Goal: Information Seeking & Learning: Learn about a topic

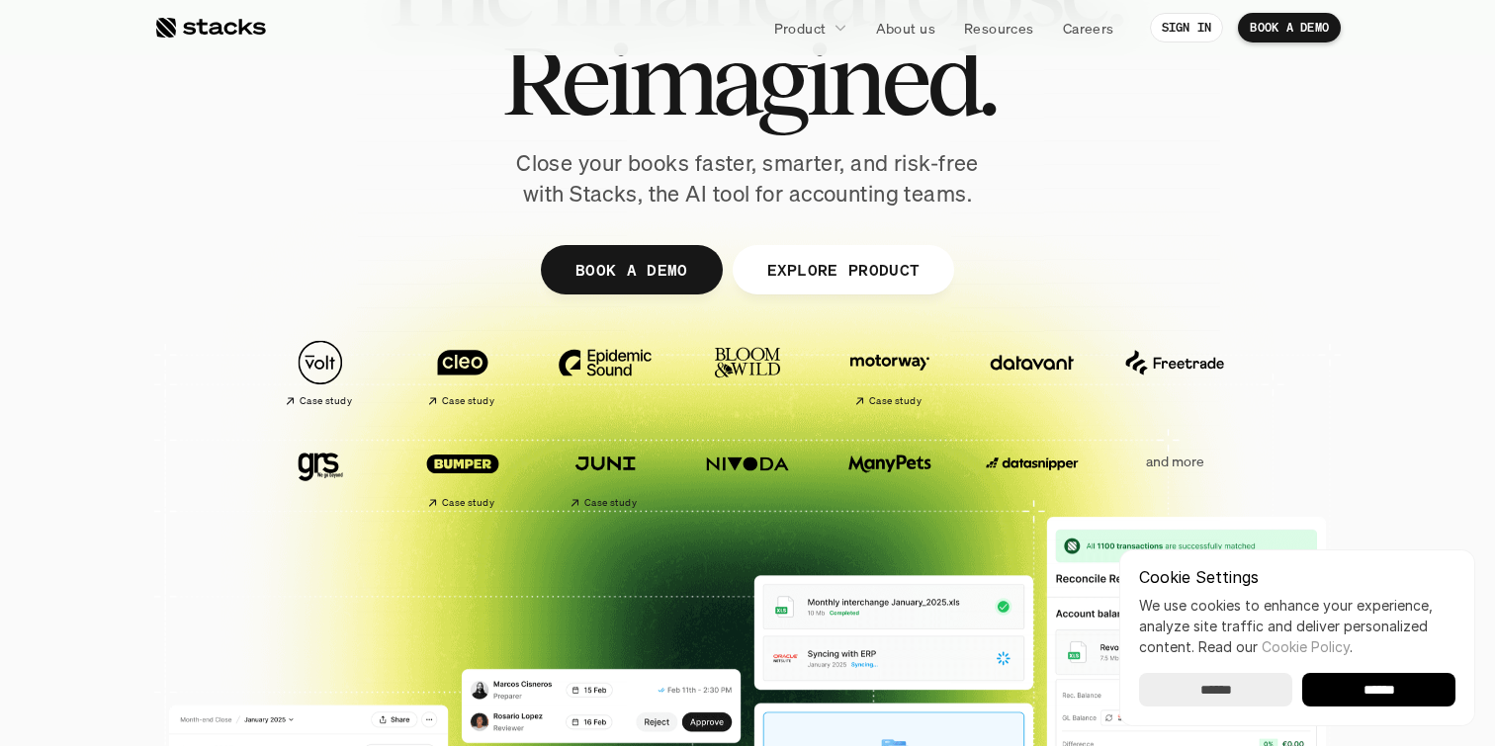
scroll to position [222, 0]
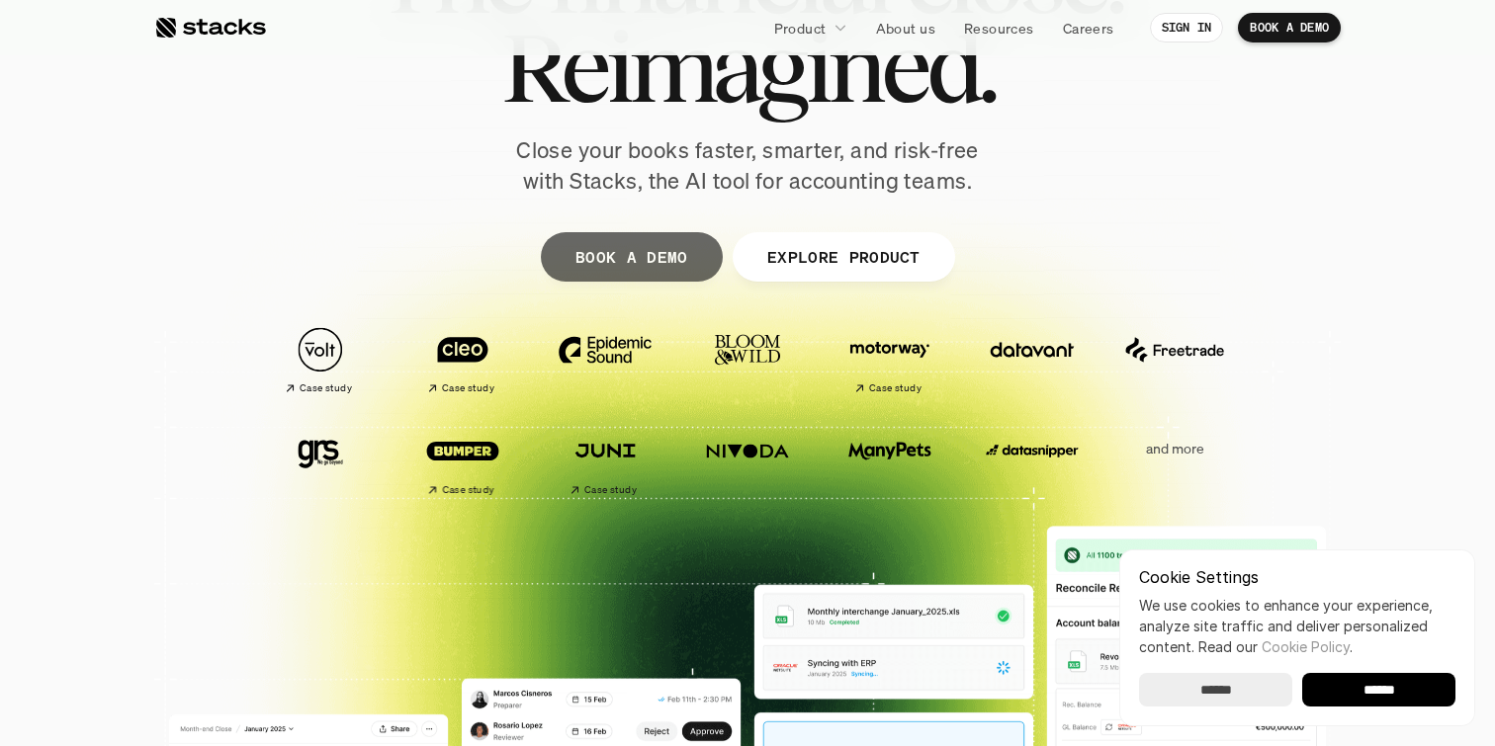
click at [855, 262] on p "EXPLORE PRODUCT" at bounding box center [842, 256] width 153 height 29
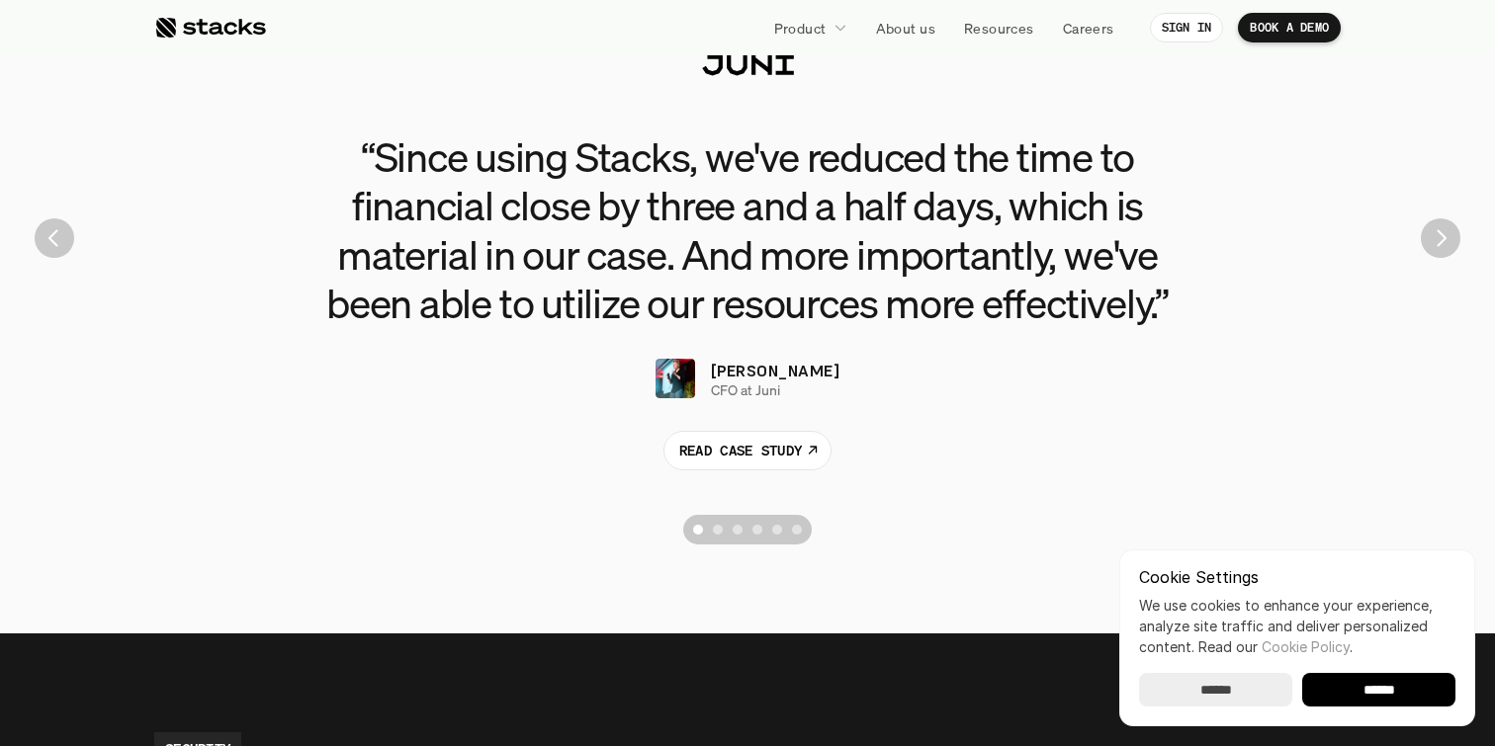
scroll to position [4598, 0]
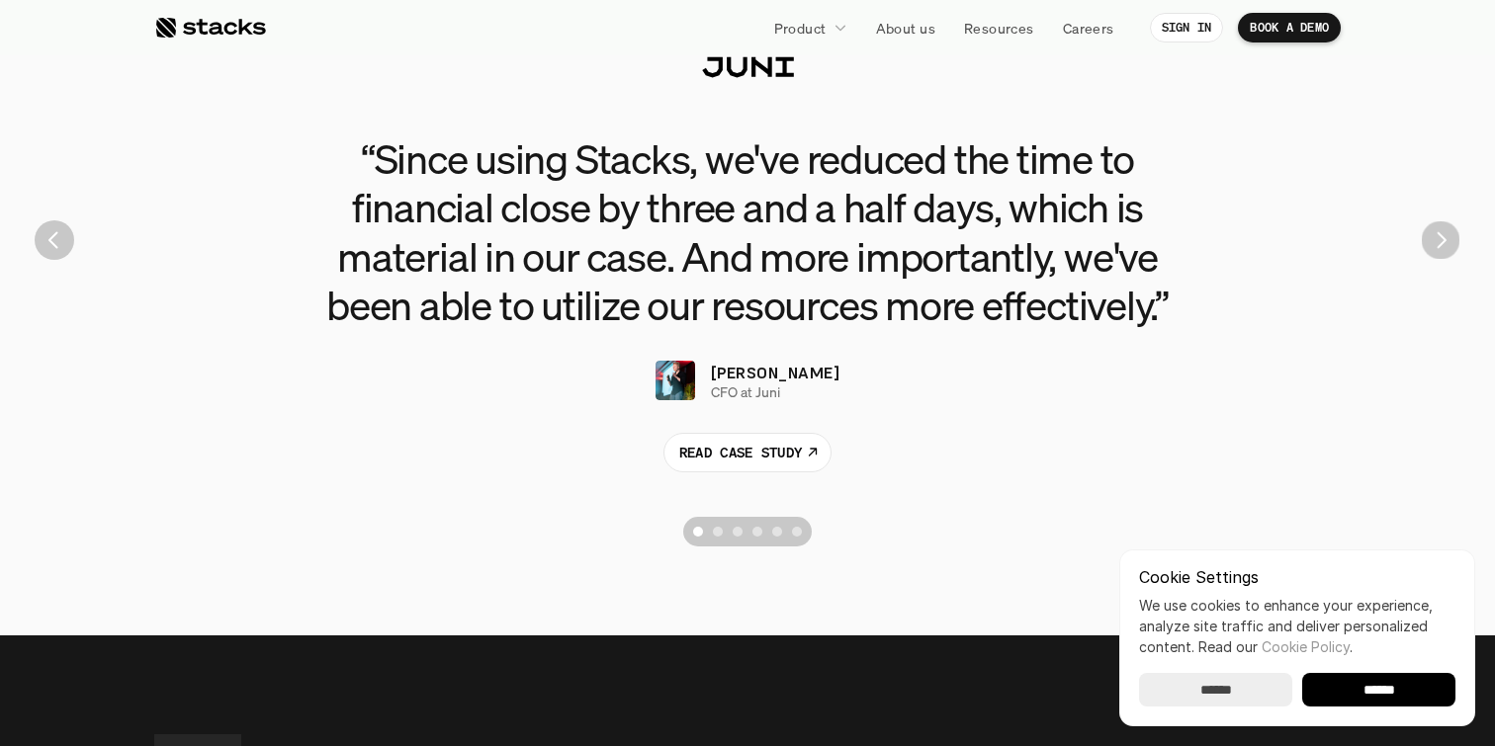
click at [1457, 232] on section "“Since using Stacks, we've reduced the time to financial close by three and a h…" at bounding box center [747, 240] width 1465 height 633
click at [1444, 239] on img "Next" at bounding box center [1441, 240] width 38 height 38
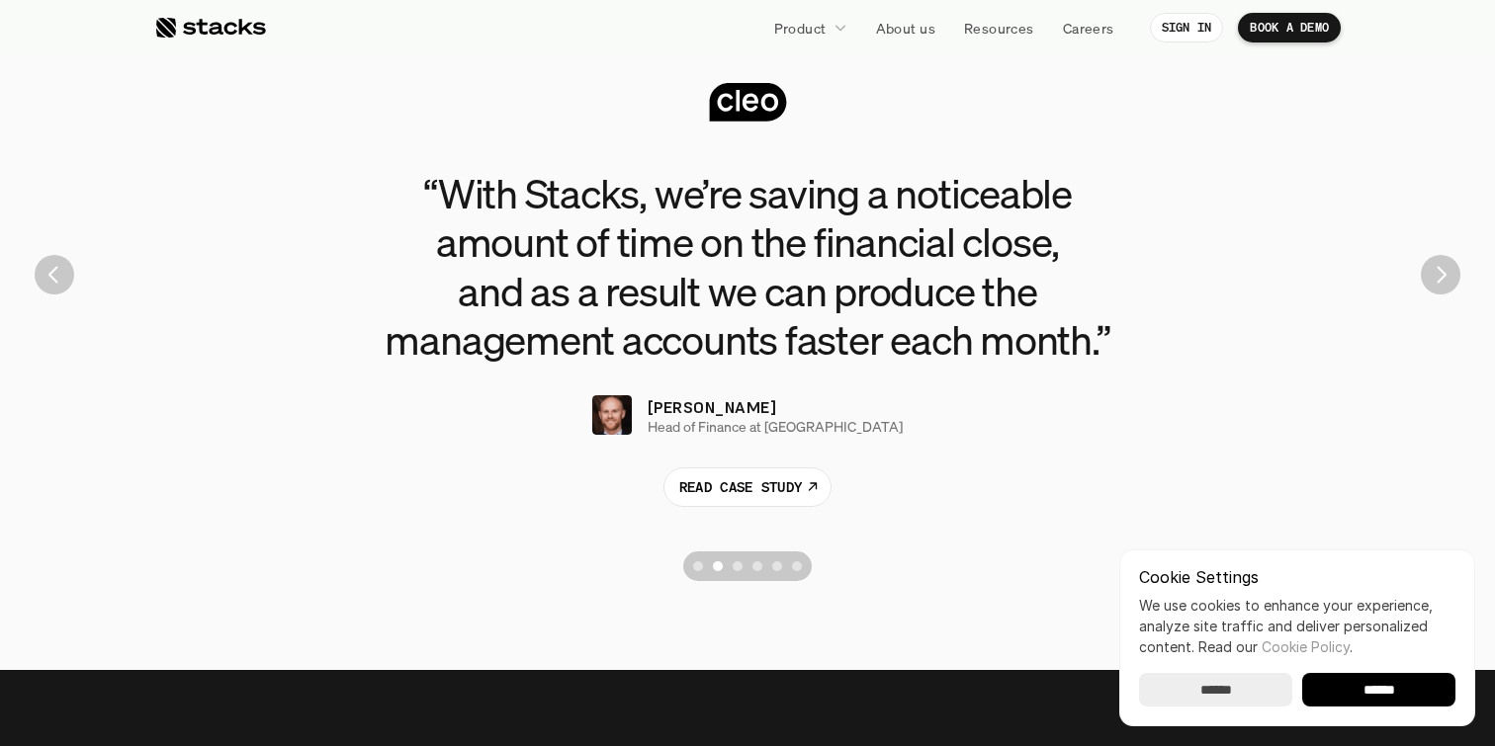
scroll to position [4561, 0]
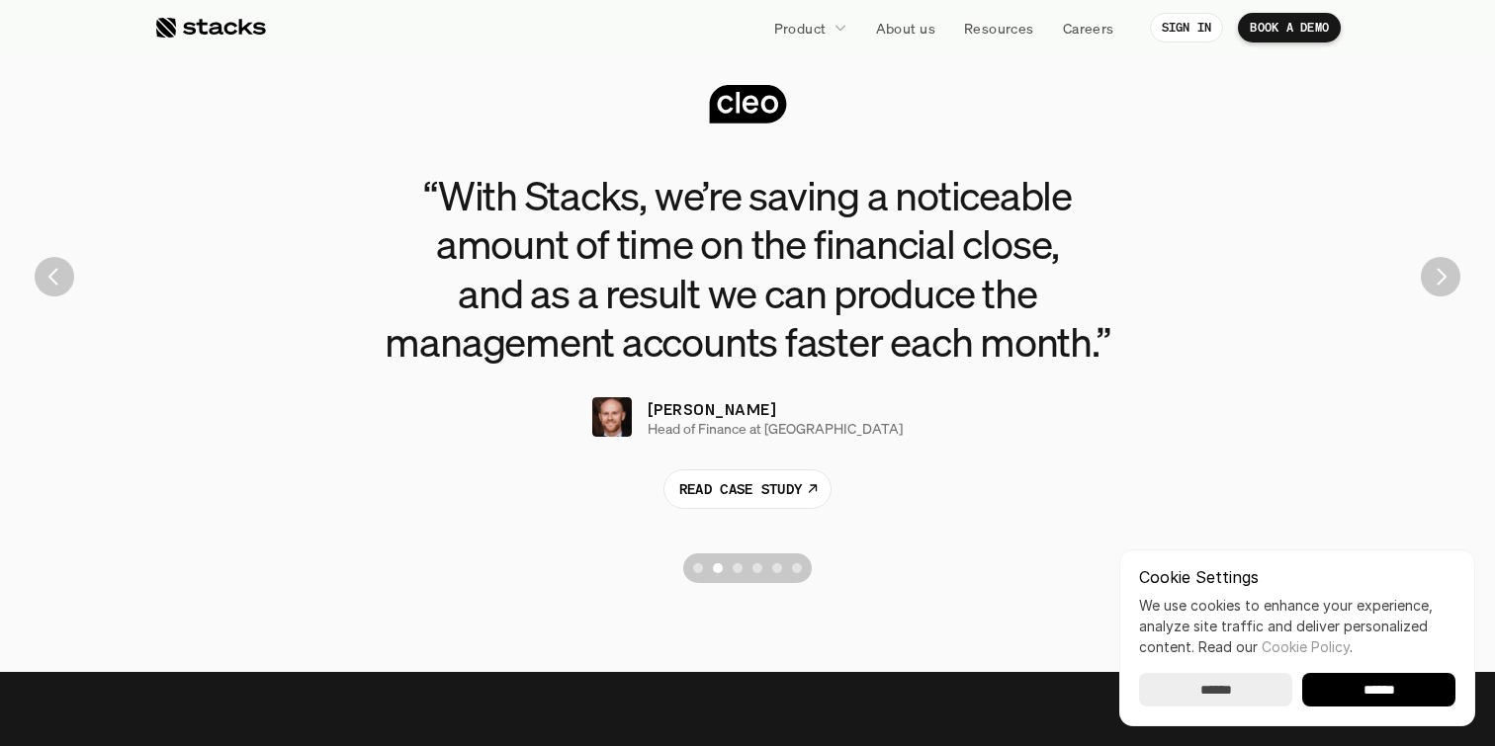
click at [1442, 245] on div "“With [PERSON_NAME], we’re saving a noticeable amount of time on the financial …" at bounding box center [747, 276] width 1465 height 633
click at [1437, 279] on img "Next" at bounding box center [1441, 277] width 40 height 40
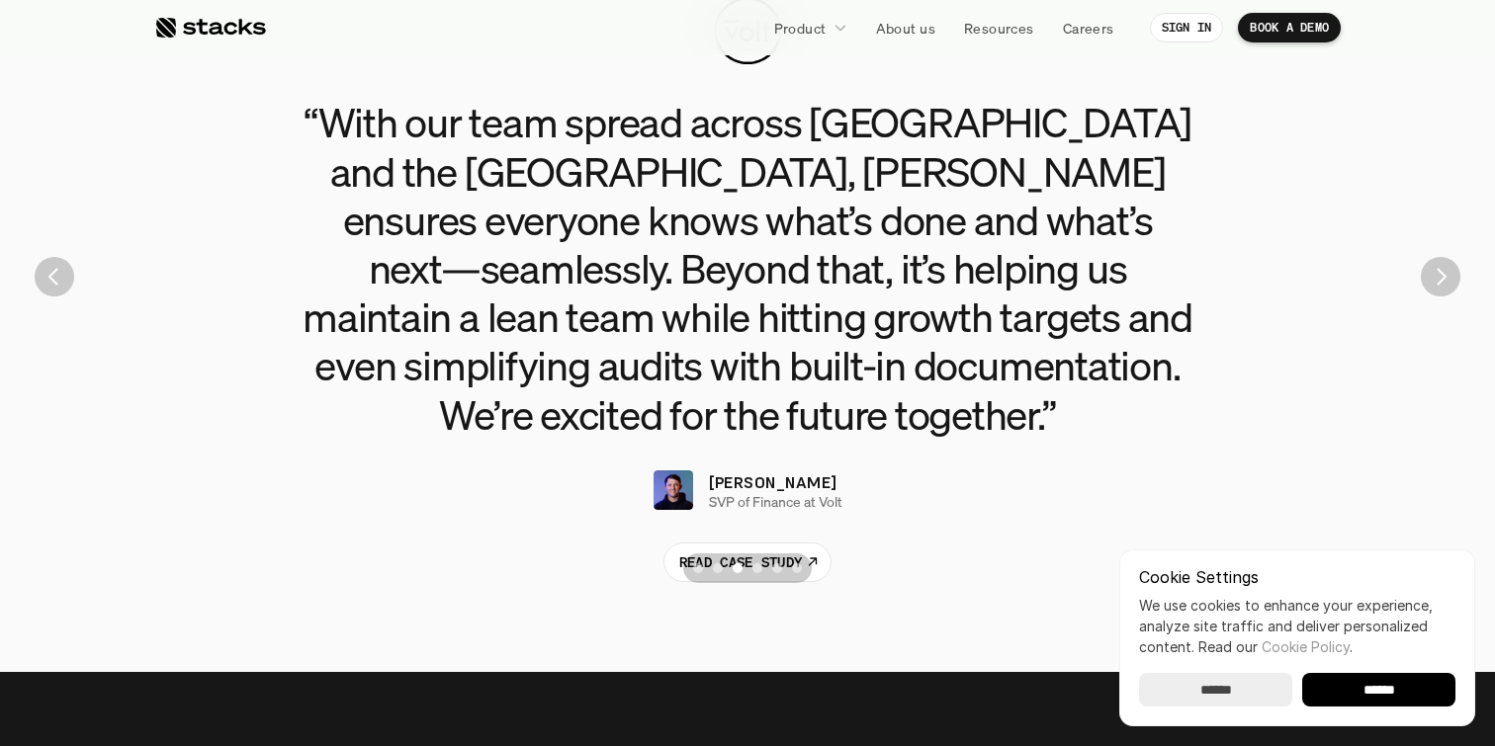
click at [1437, 279] on img "Next" at bounding box center [1441, 277] width 40 height 40
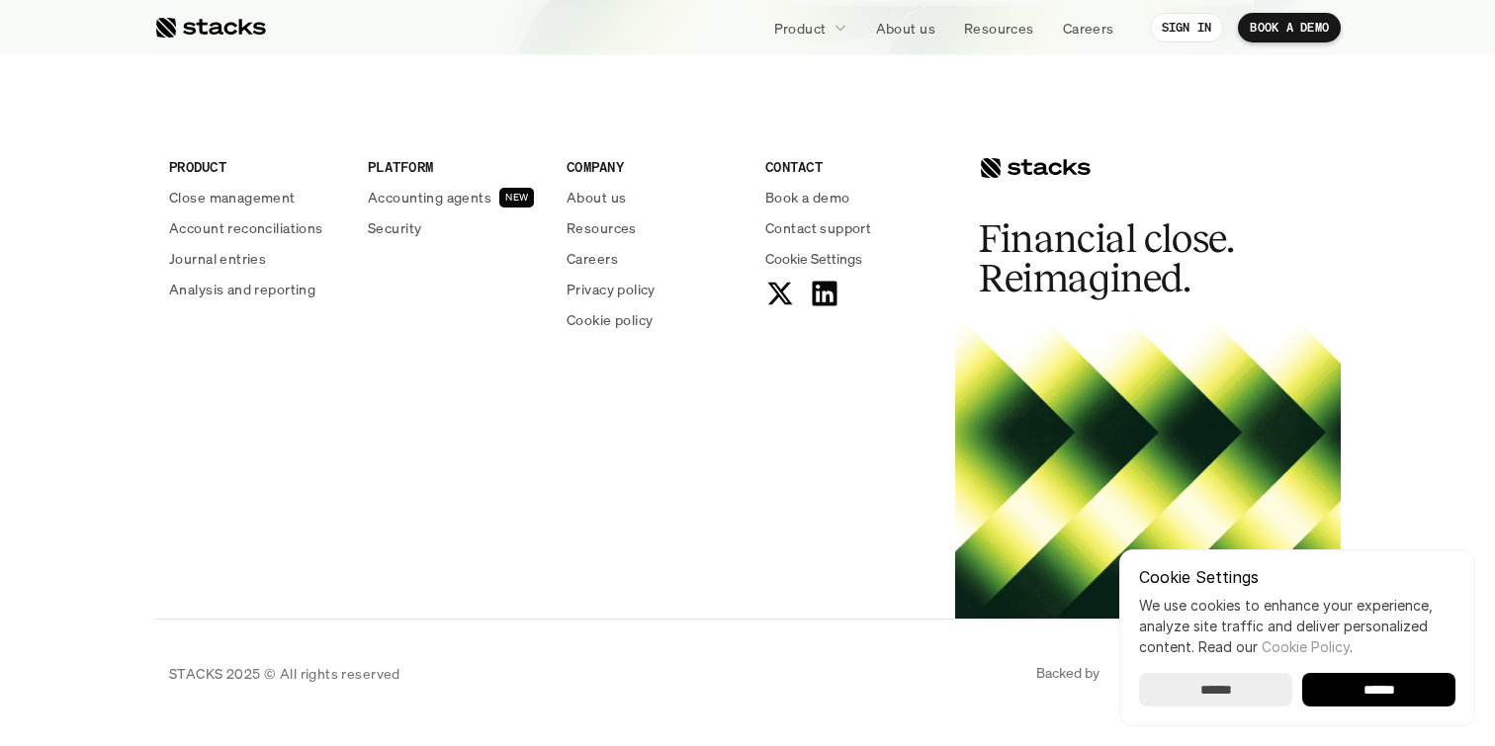
scroll to position [7397, 0]
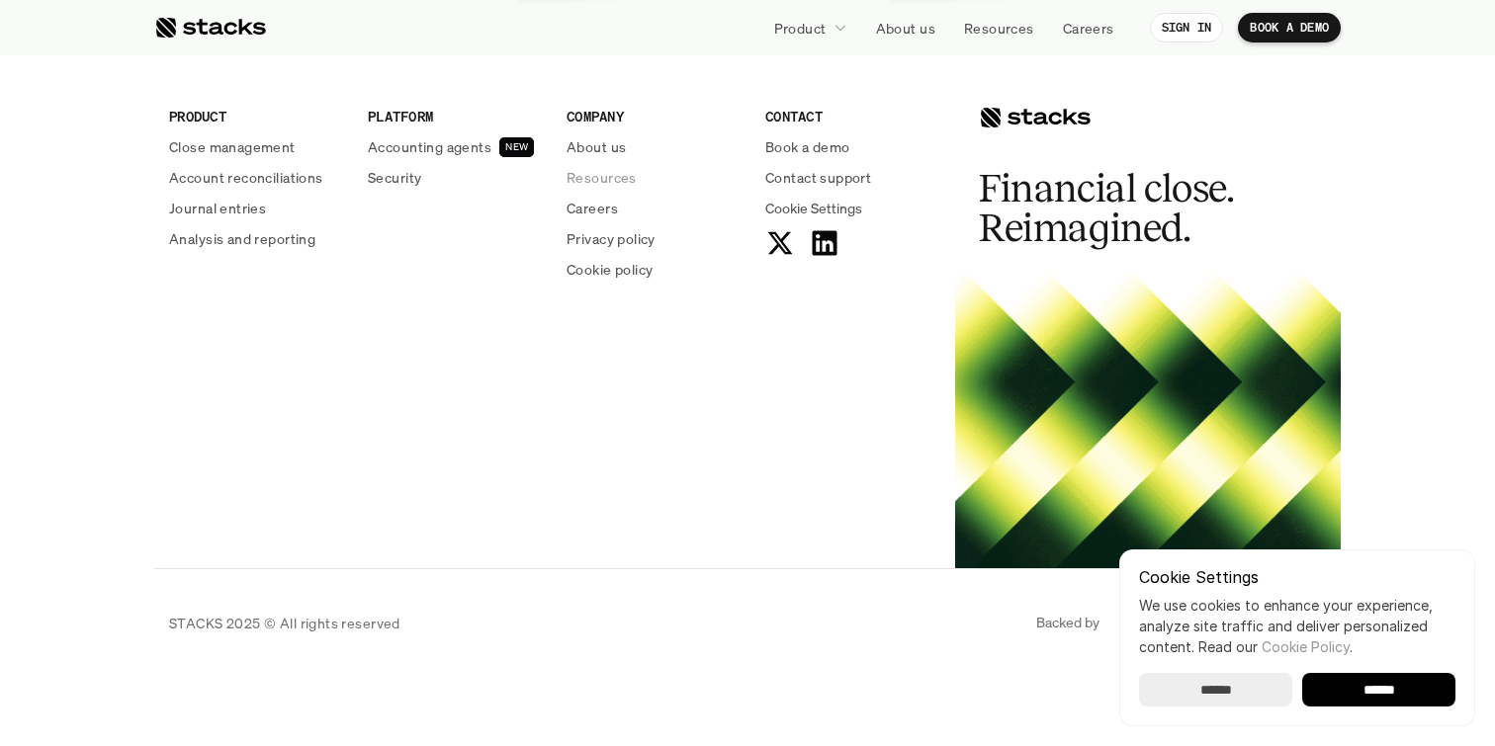
click at [602, 167] on p "Resources" at bounding box center [601, 177] width 70 height 21
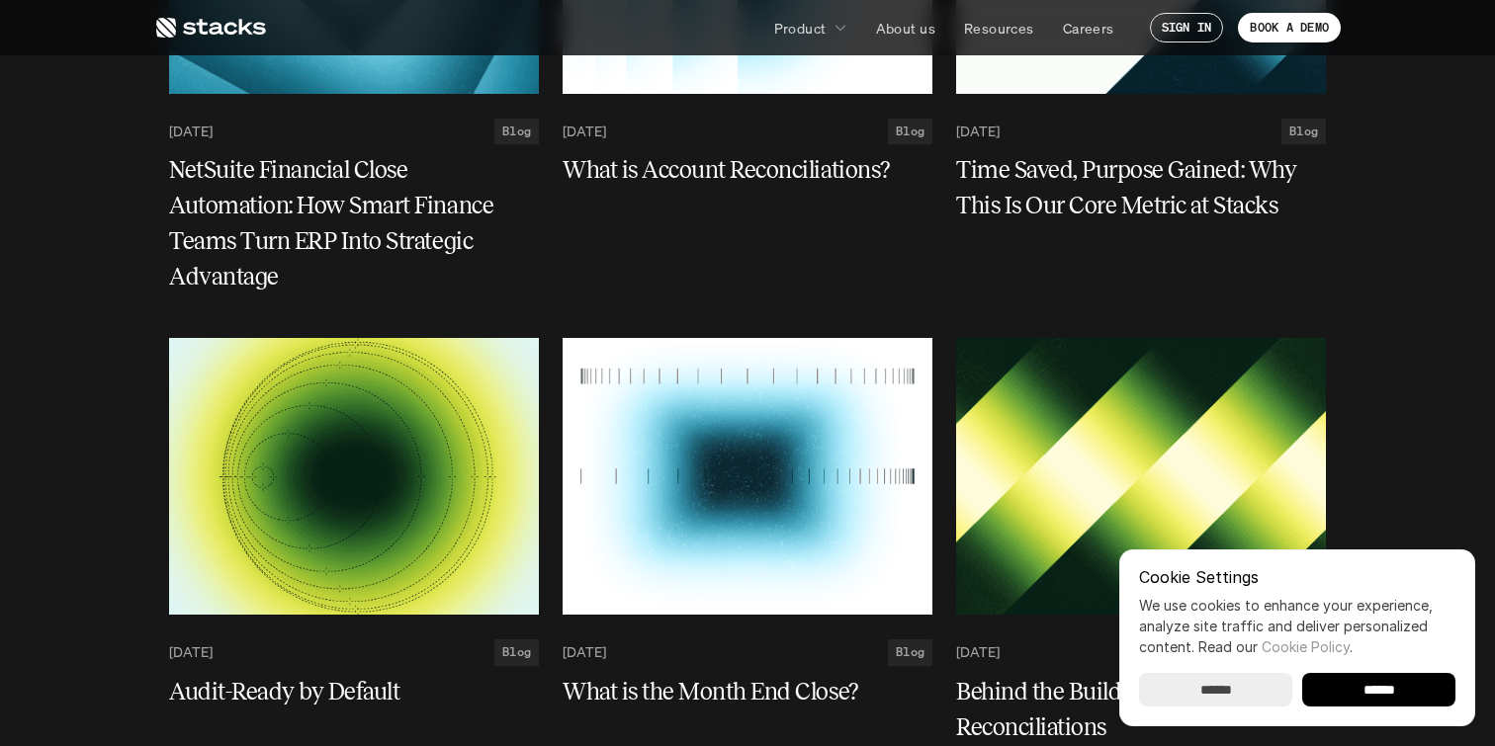
scroll to position [4614, 0]
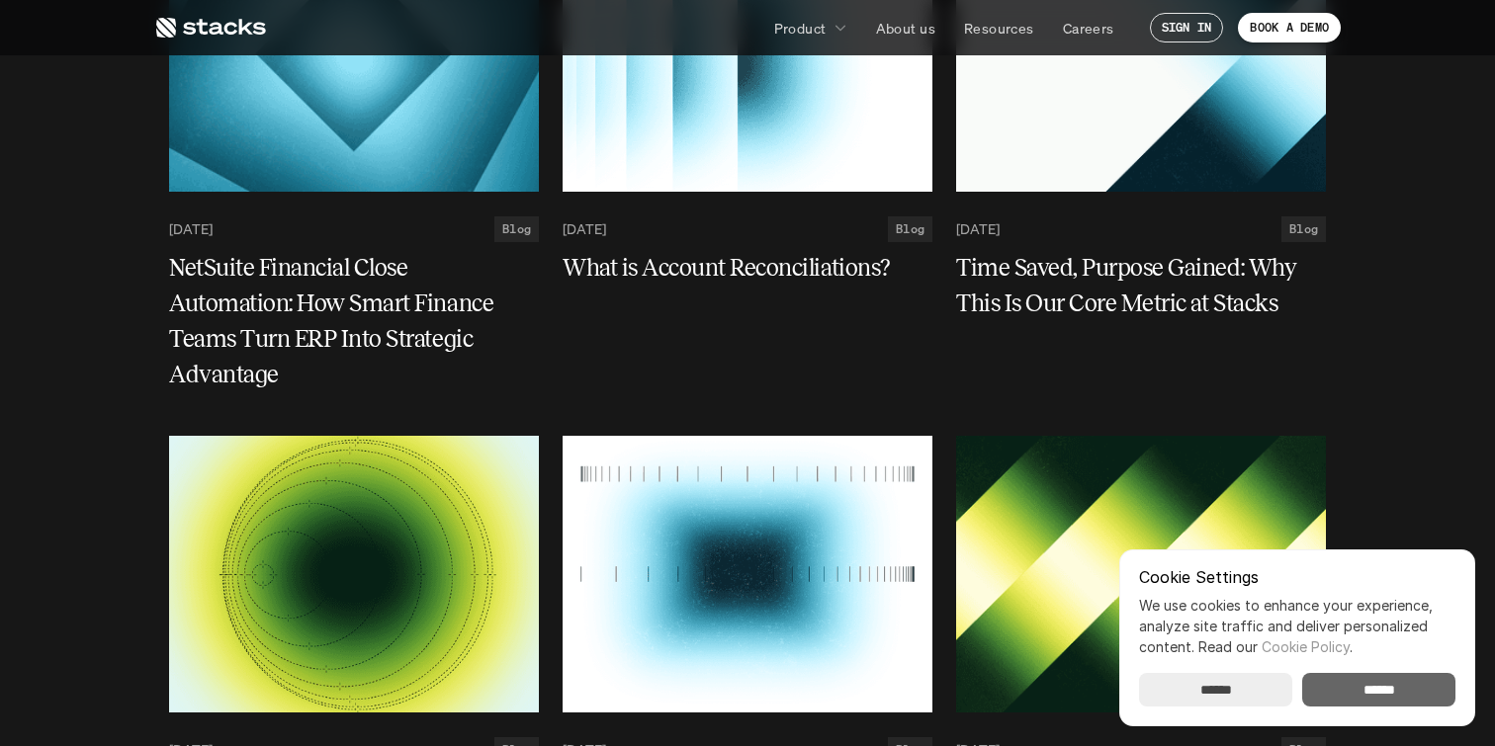
click at [1392, 682] on input "******" at bounding box center [1378, 690] width 153 height 34
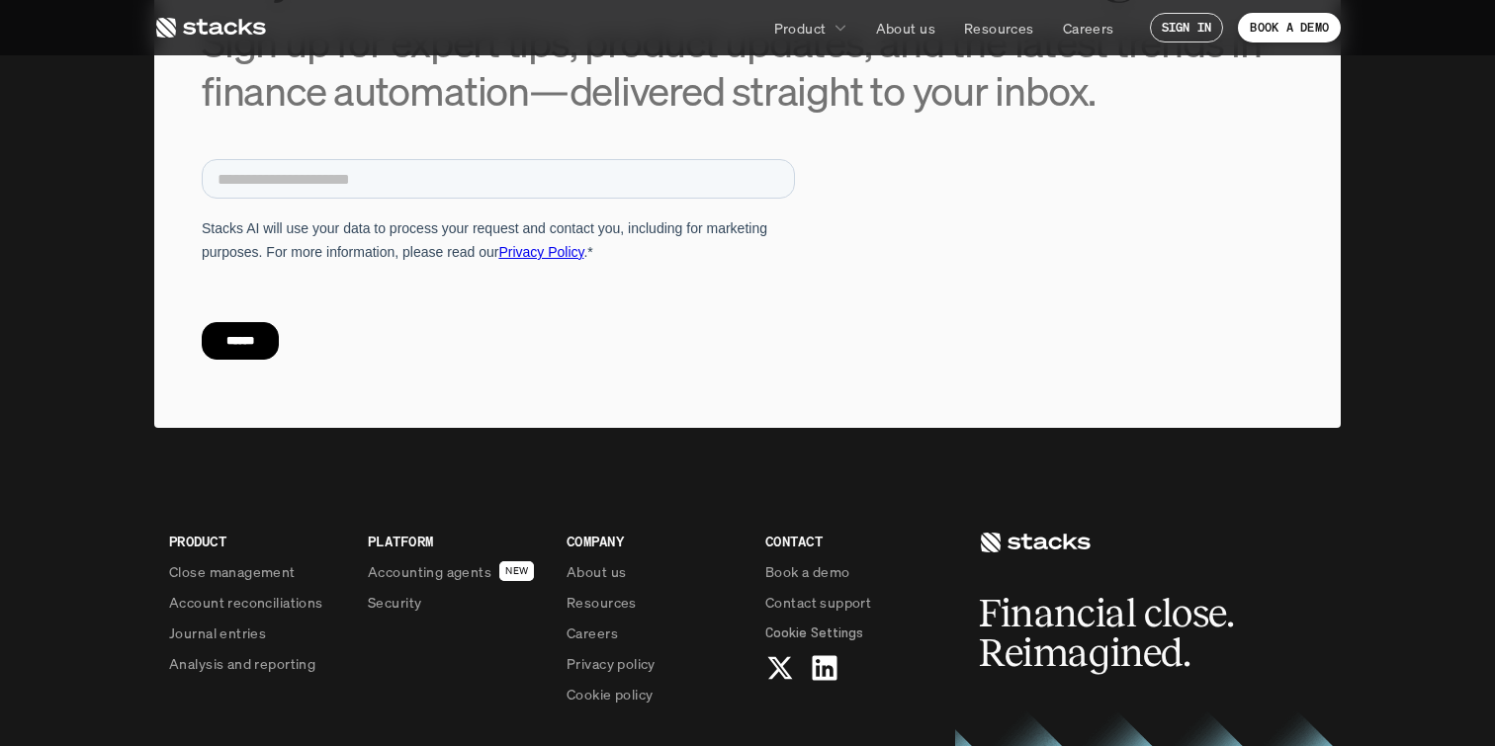
scroll to position [8893, 0]
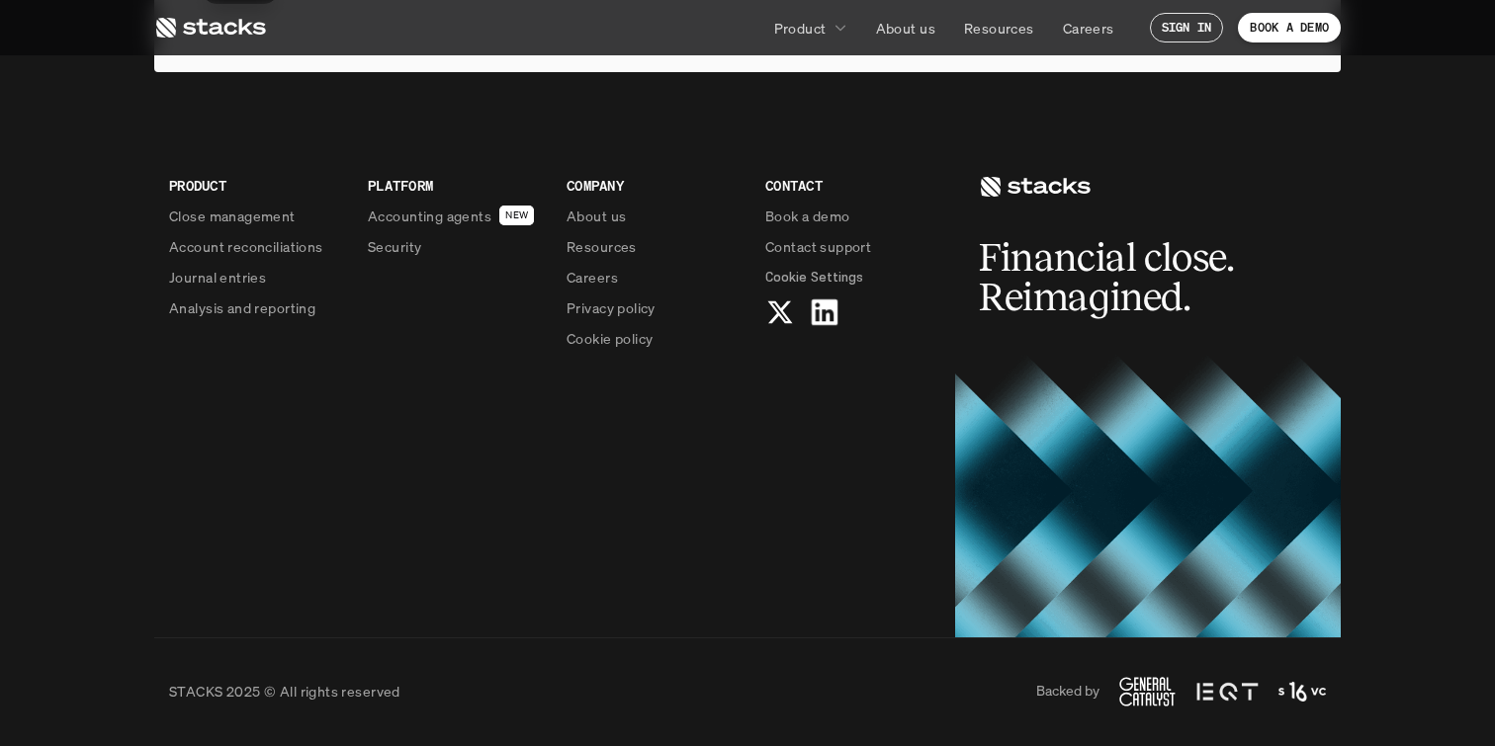
click at [826, 314] on use at bounding box center [825, 313] width 26 height 26
